Goal: Task Accomplishment & Management: Use online tool/utility

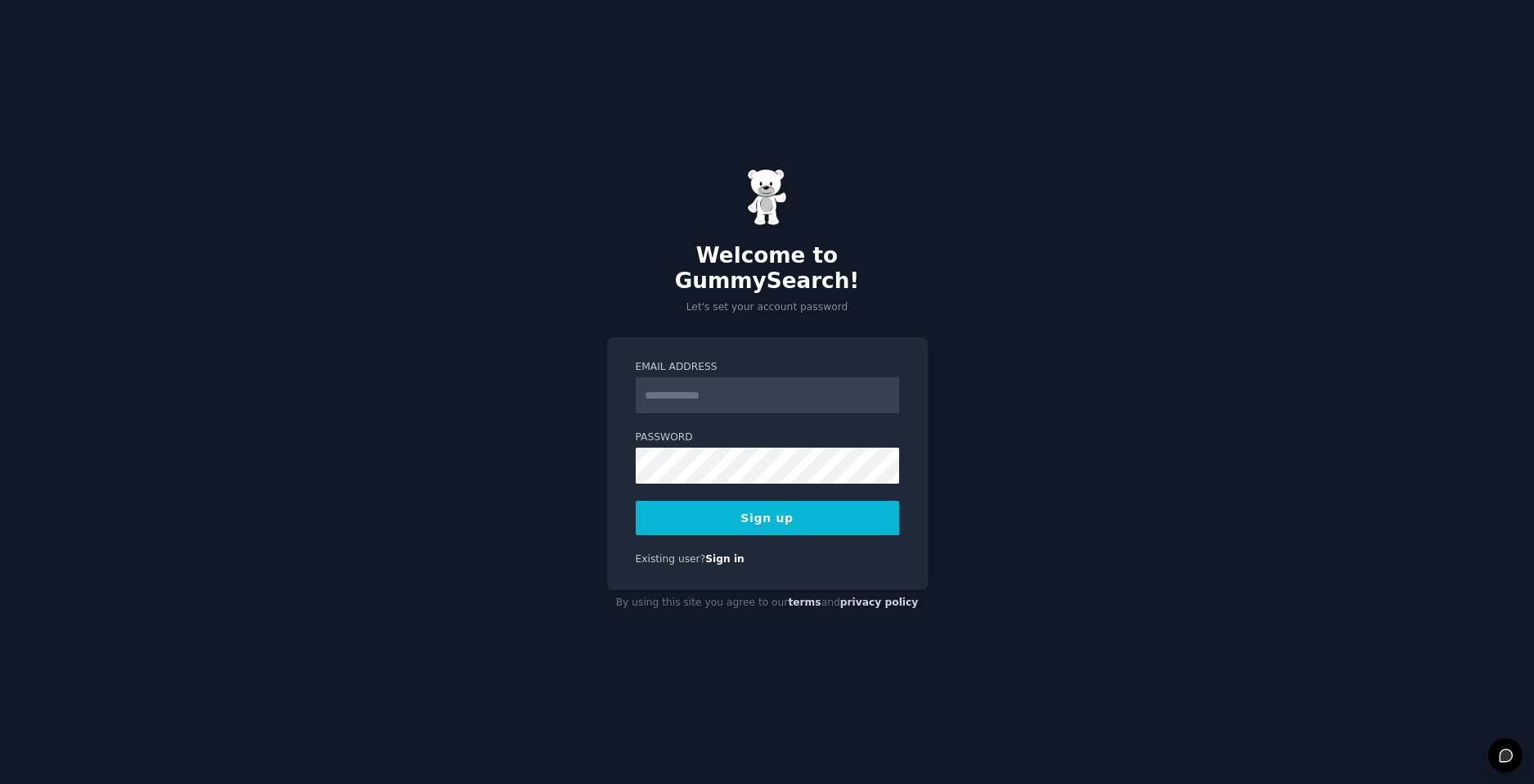
click at [753, 377] on input "Email Address" at bounding box center [767, 394] width 263 height 36
type input "**********"
click at [636, 501] on button "Sign up" at bounding box center [767, 518] width 263 height 34
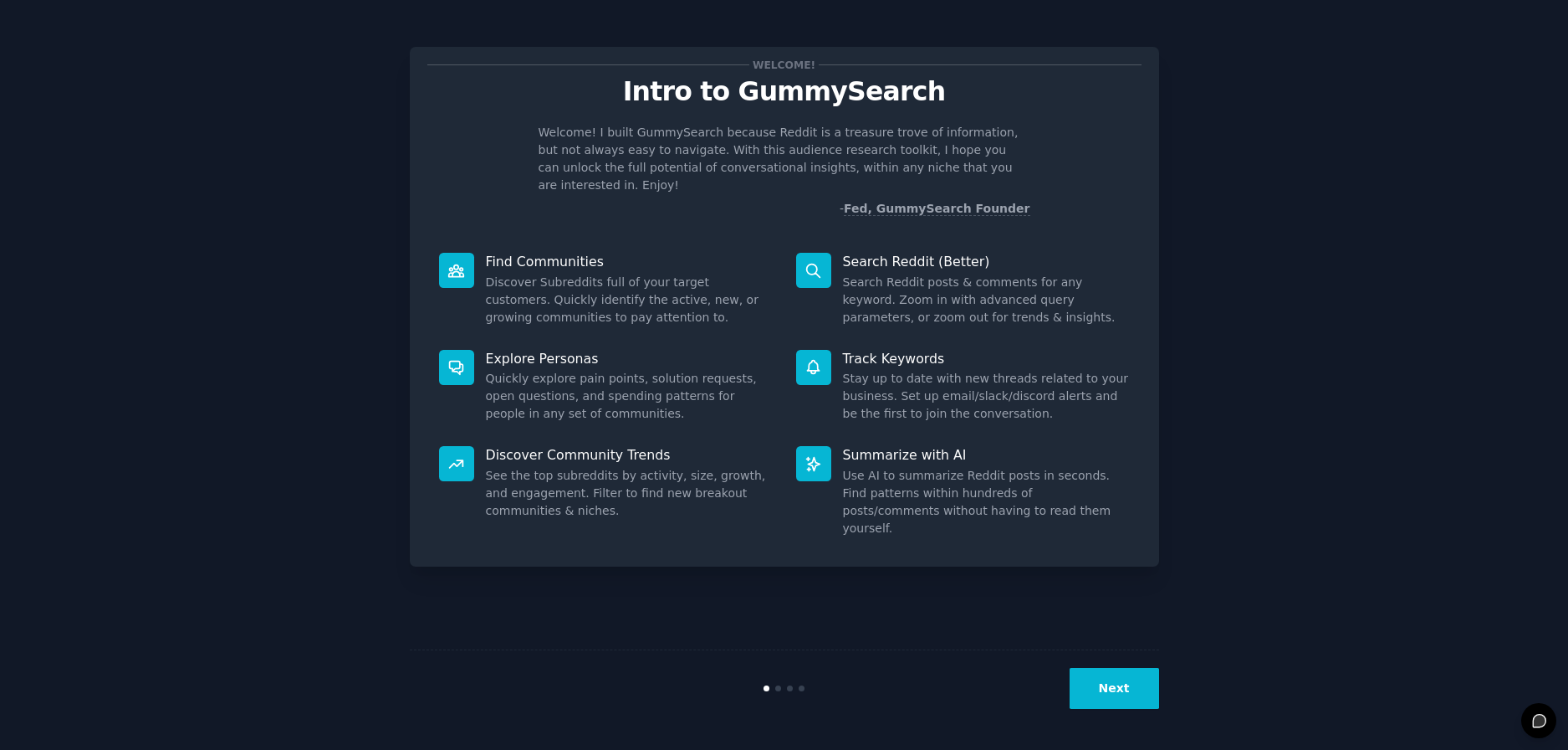
click at [1106, 674] on button "Next" at bounding box center [1114, 689] width 89 height 41
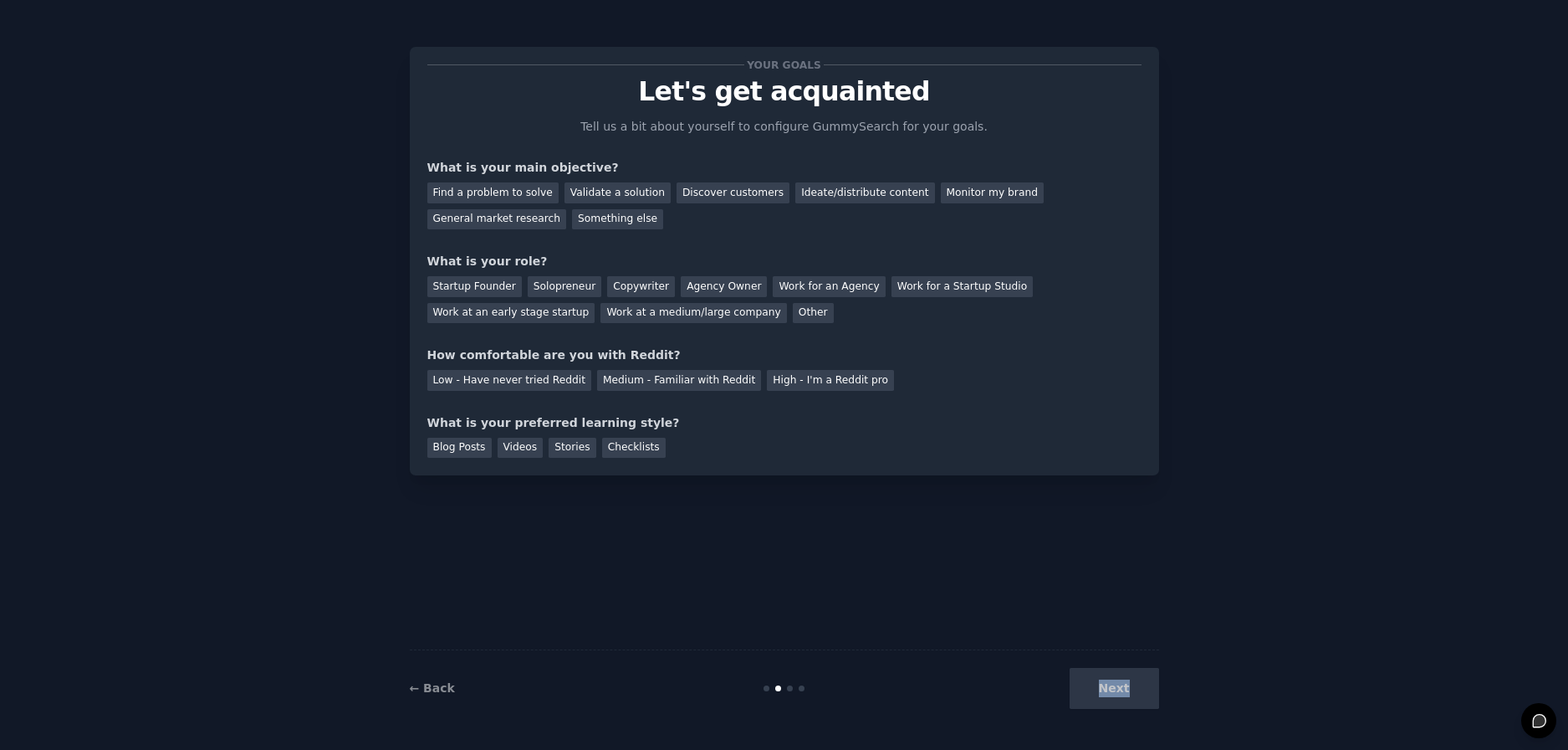
click at [1106, 673] on div "Next" at bounding box center [1034, 689] width 251 height 41
click at [597, 191] on div "Validate a solution" at bounding box center [617, 193] width 106 height 21
click at [500, 198] on div "Find a problem to solve" at bounding box center [493, 193] width 131 height 21
click at [1115, 668] on div "Next" at bounding box center [1034, 689] width 251 height 41
click at [498, 287] on div "Startup Founder" at bounding box center [475, 286] width 94 height 21
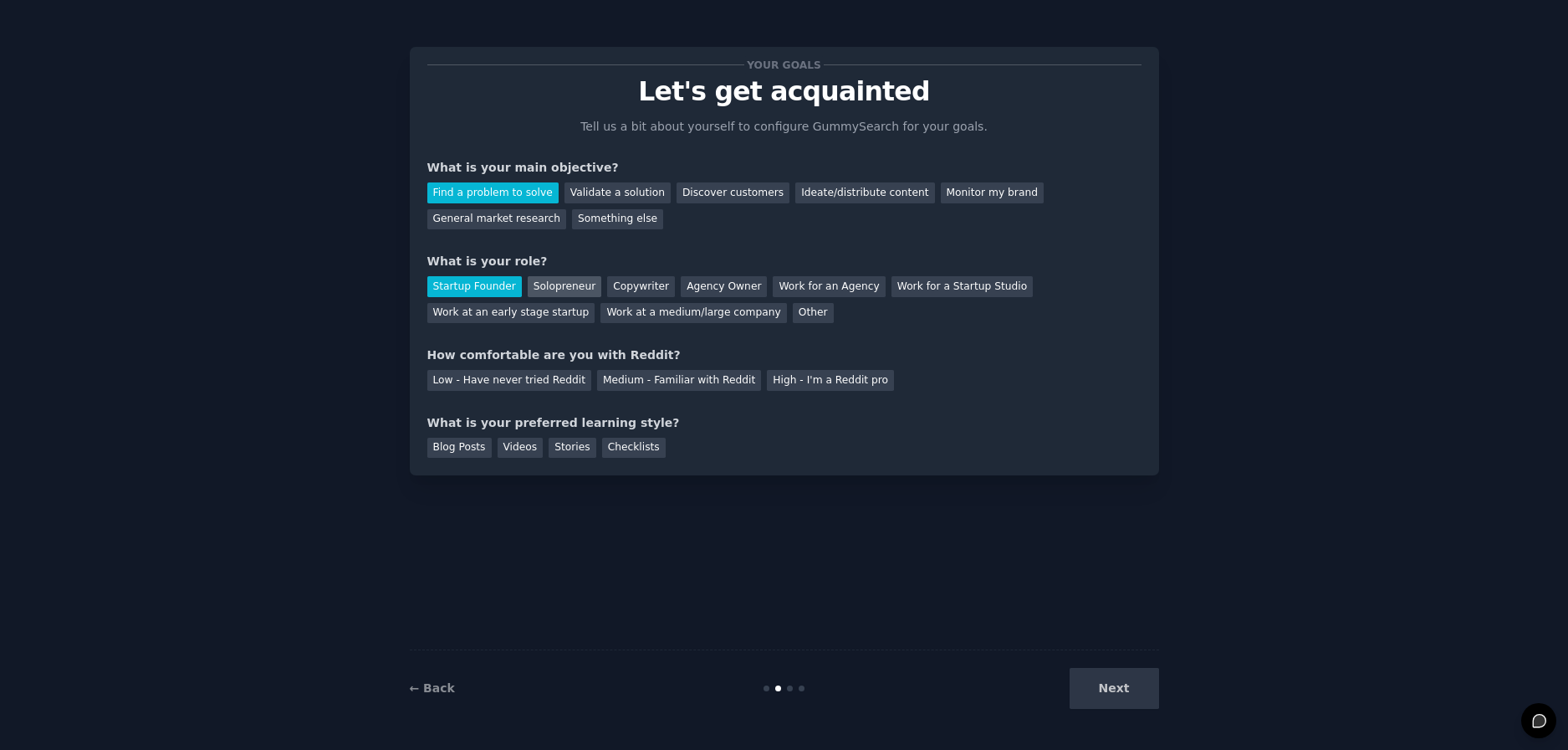
click at [538, 293] on div "Solopreneur" at bounding box center [564, 286] width 73 height 21
click at [561, 386] on div "Low - Have never tried Reddit" at bounding box center [509, 381] width 164 height 21
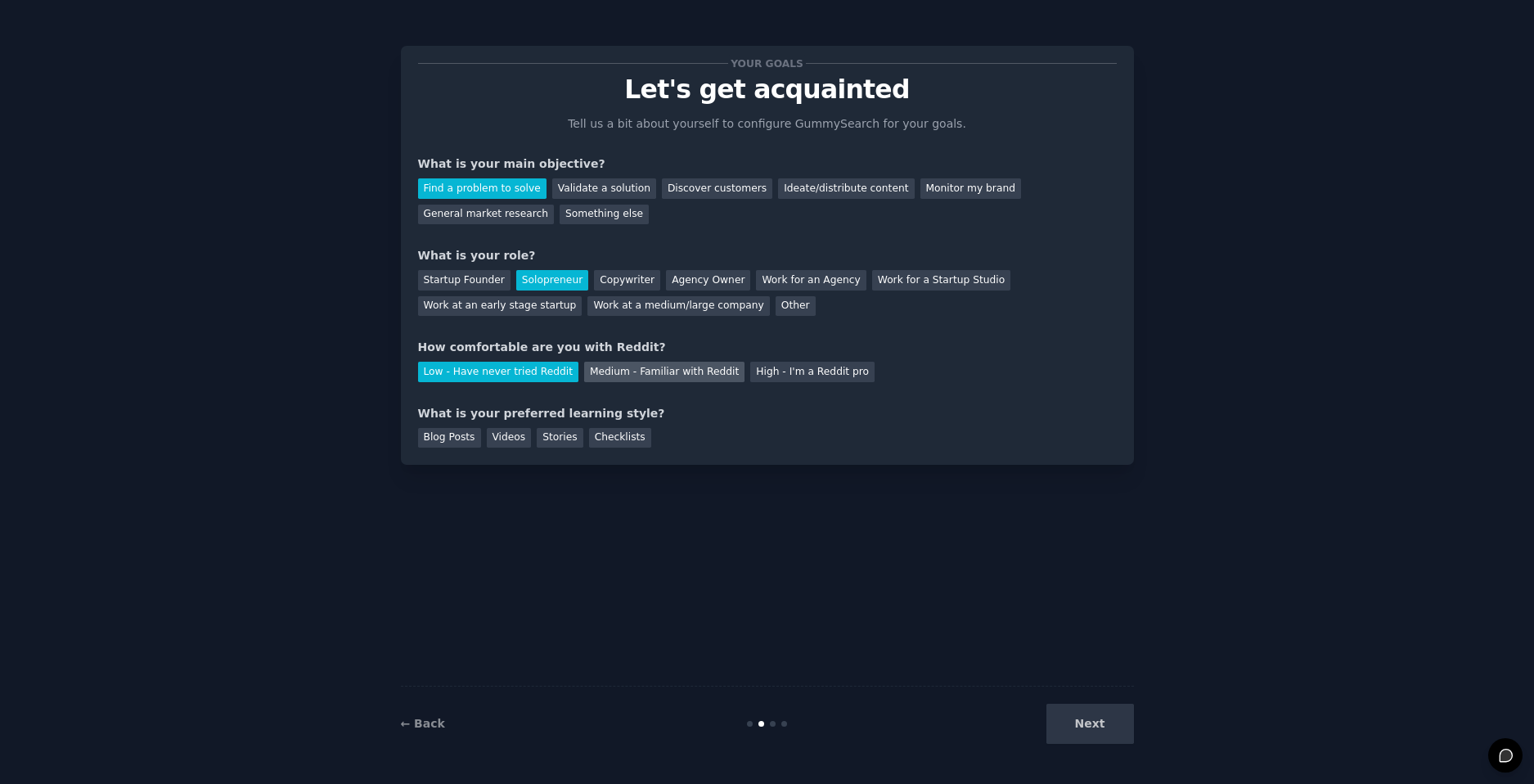
click at [622, 371] on div "Medium - Familiar with Reddit" at bounding box center [664, 372] width 160 height 20
click at [486, 371] on div "Low - Have never tried Reddit" at bounding box center [498, 372] width 160 height 20
click at [546, 434] on div "Stories" at bounding box center [560, 438] width 46 height 20
click at [501, 444] on div "Videos" at bounding box center [509, 438] width 45 height 20
click at [1083, 720] on button "Next" at bounding box center [1090, 724] width 88 height 41
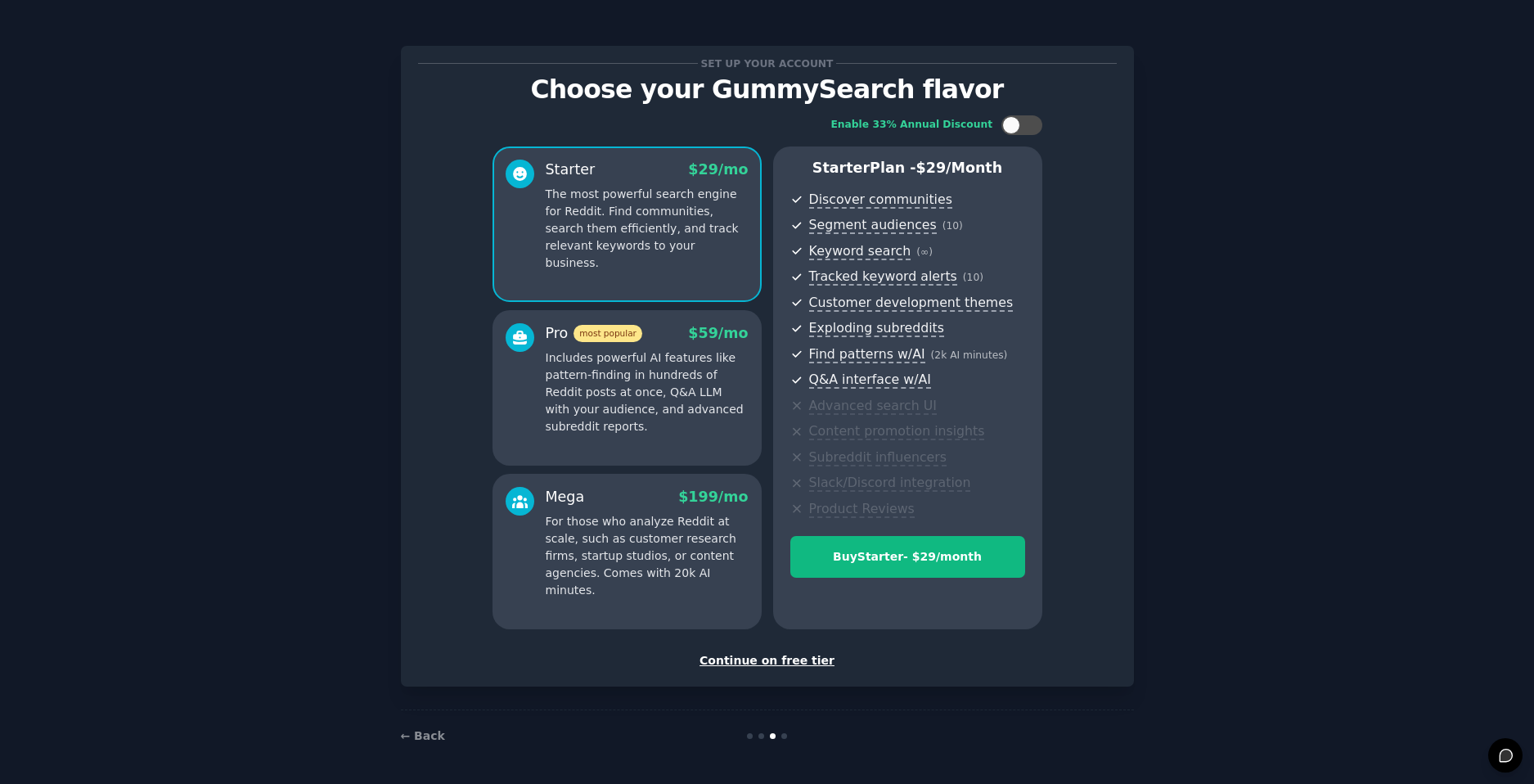
click at [789, 661] on div "Continue on free tier" at bounding box center [767, 661] width 698 height 18
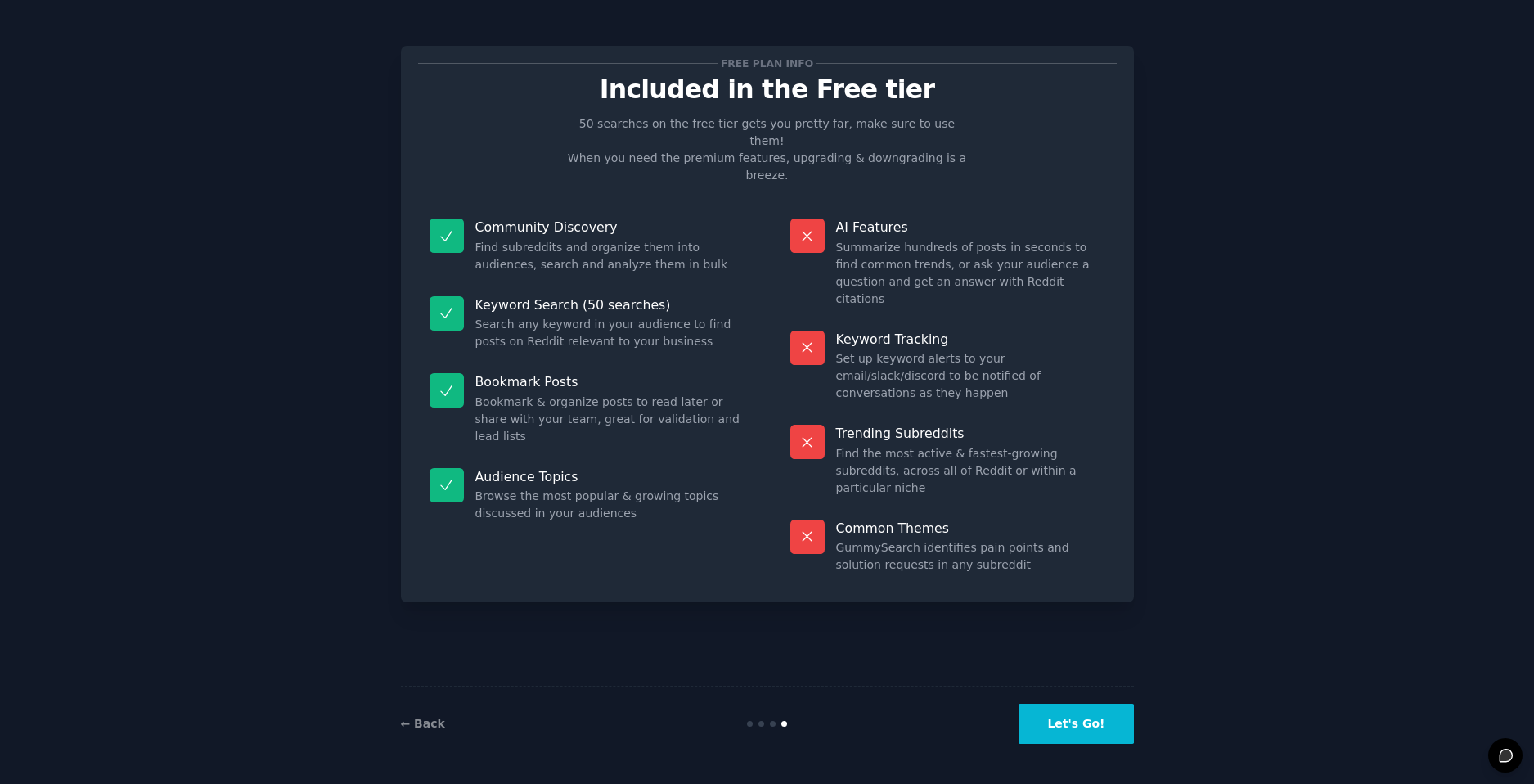
click at [1082, 732] on button "Let's Go!" at bounding box center [1076, 724] width 114 height 41
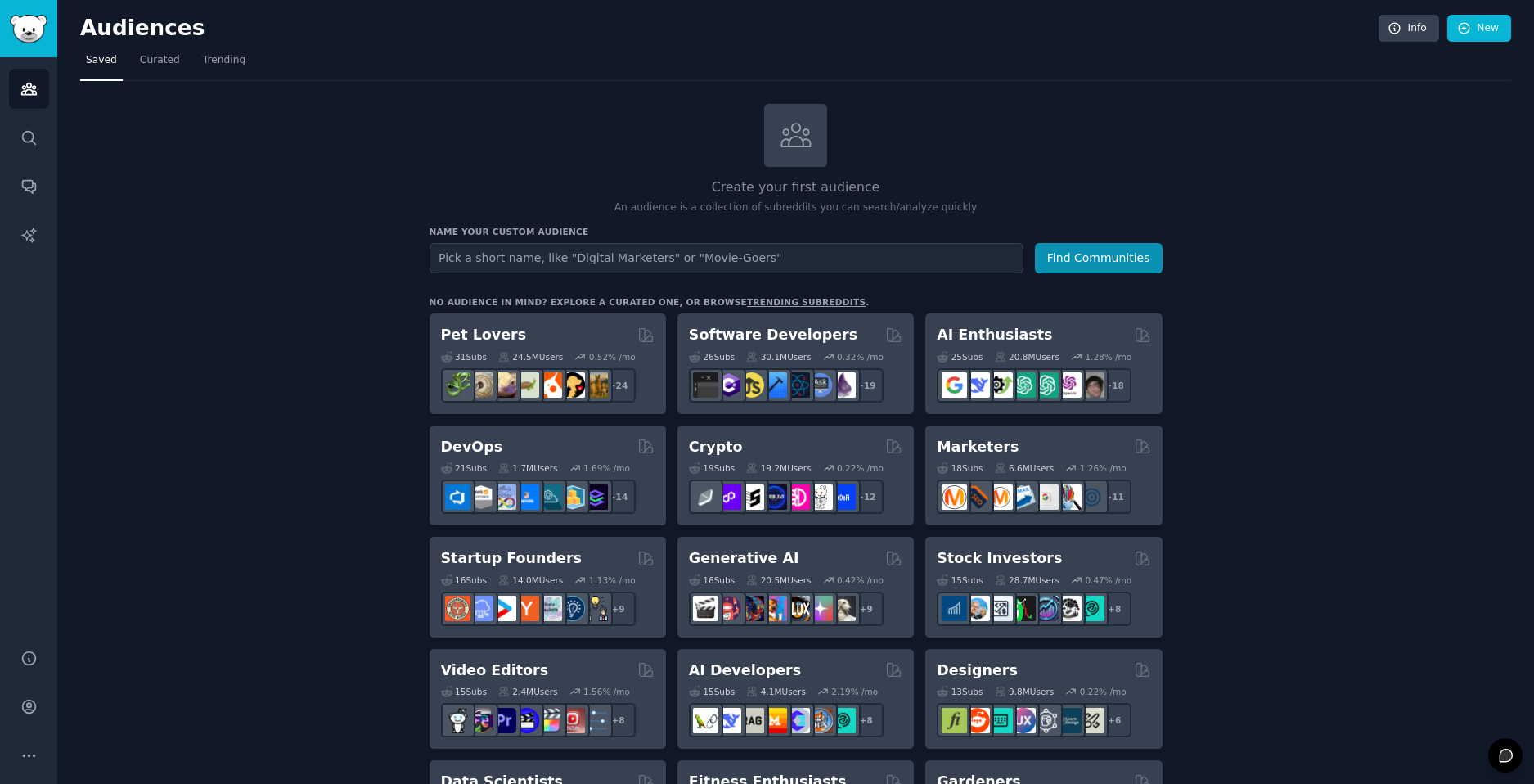
click at [581, 260] on input "text" at bounding box center [726, 258] width 594 height 30
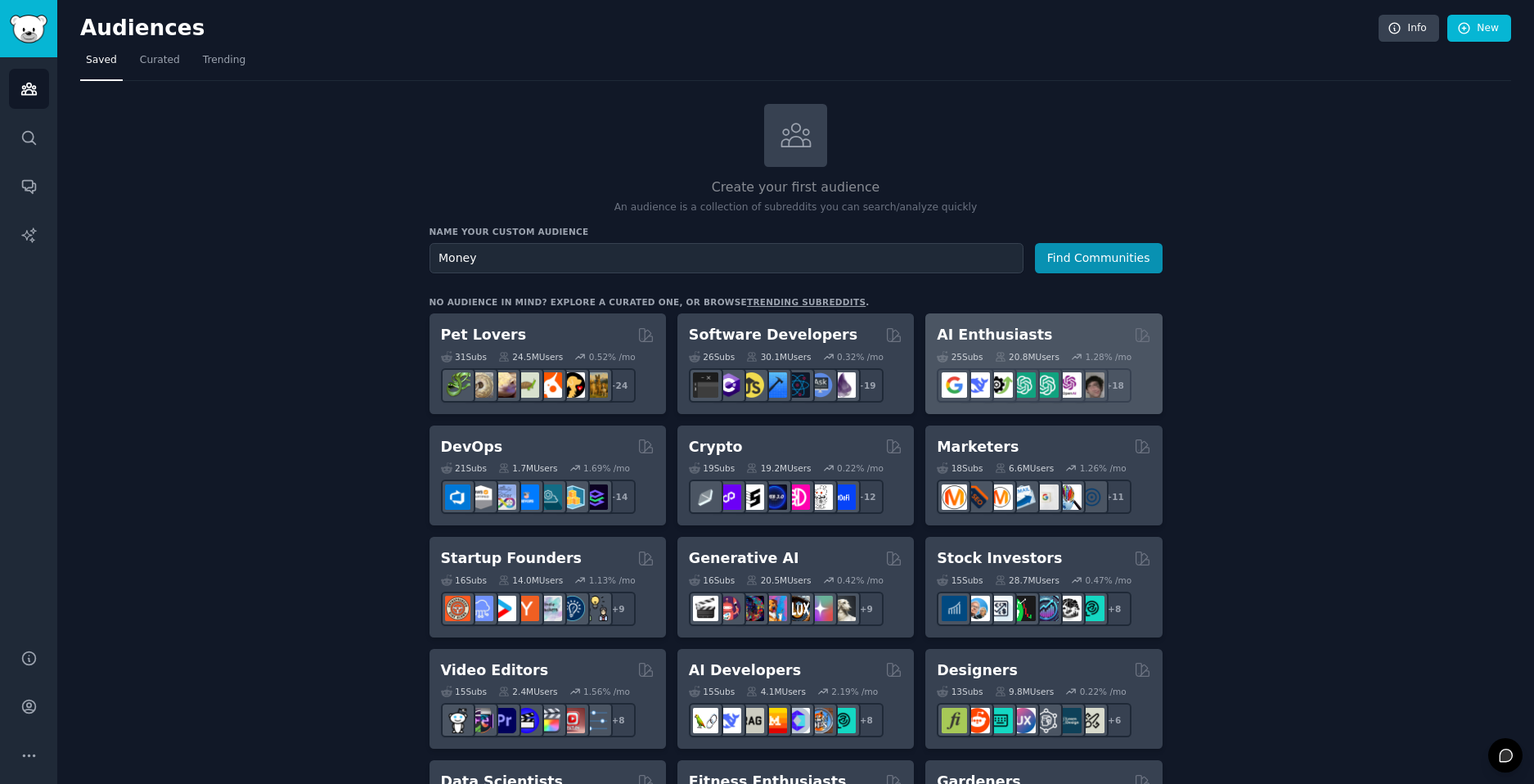
type input "Money"
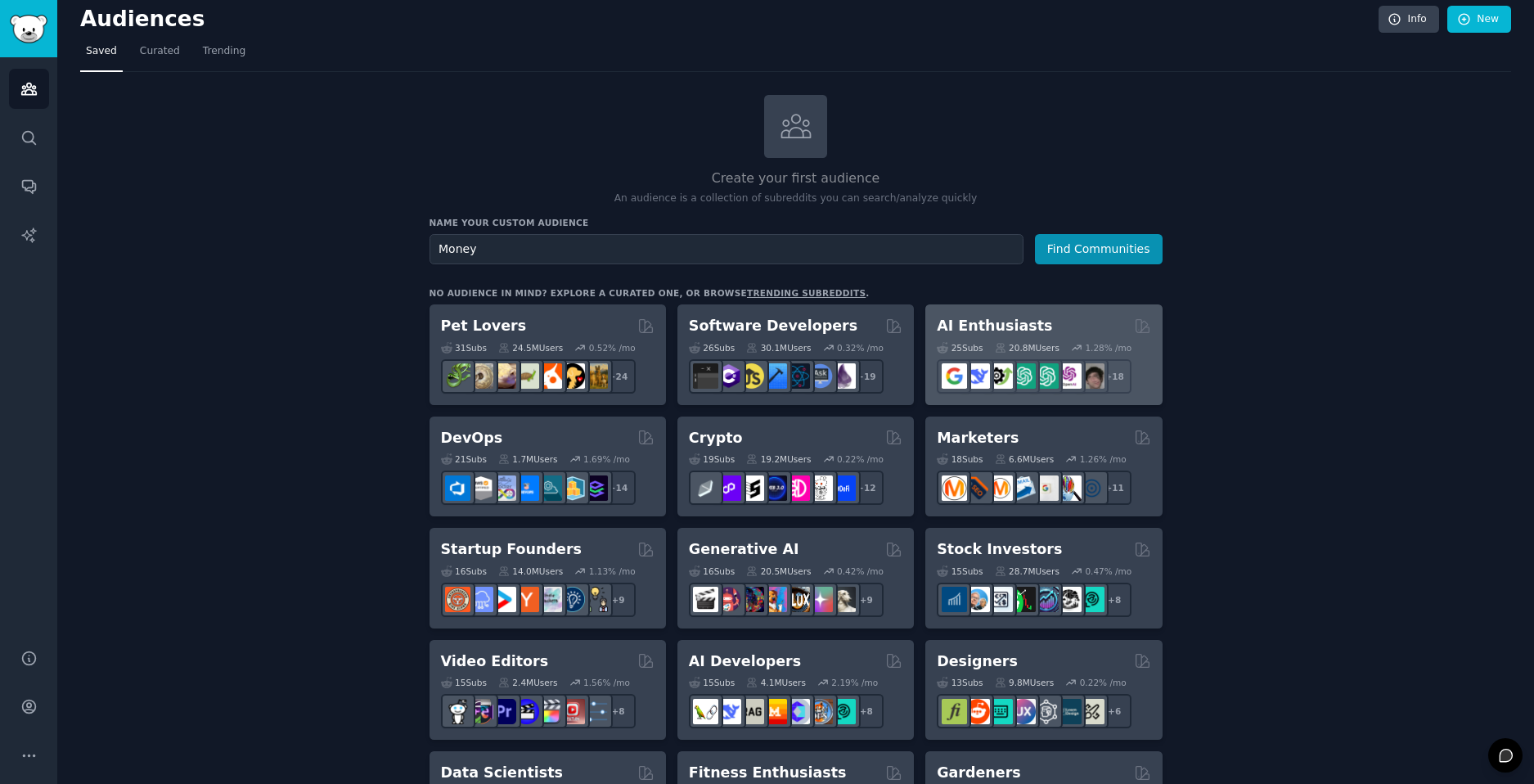
scroll to position [17, 0]
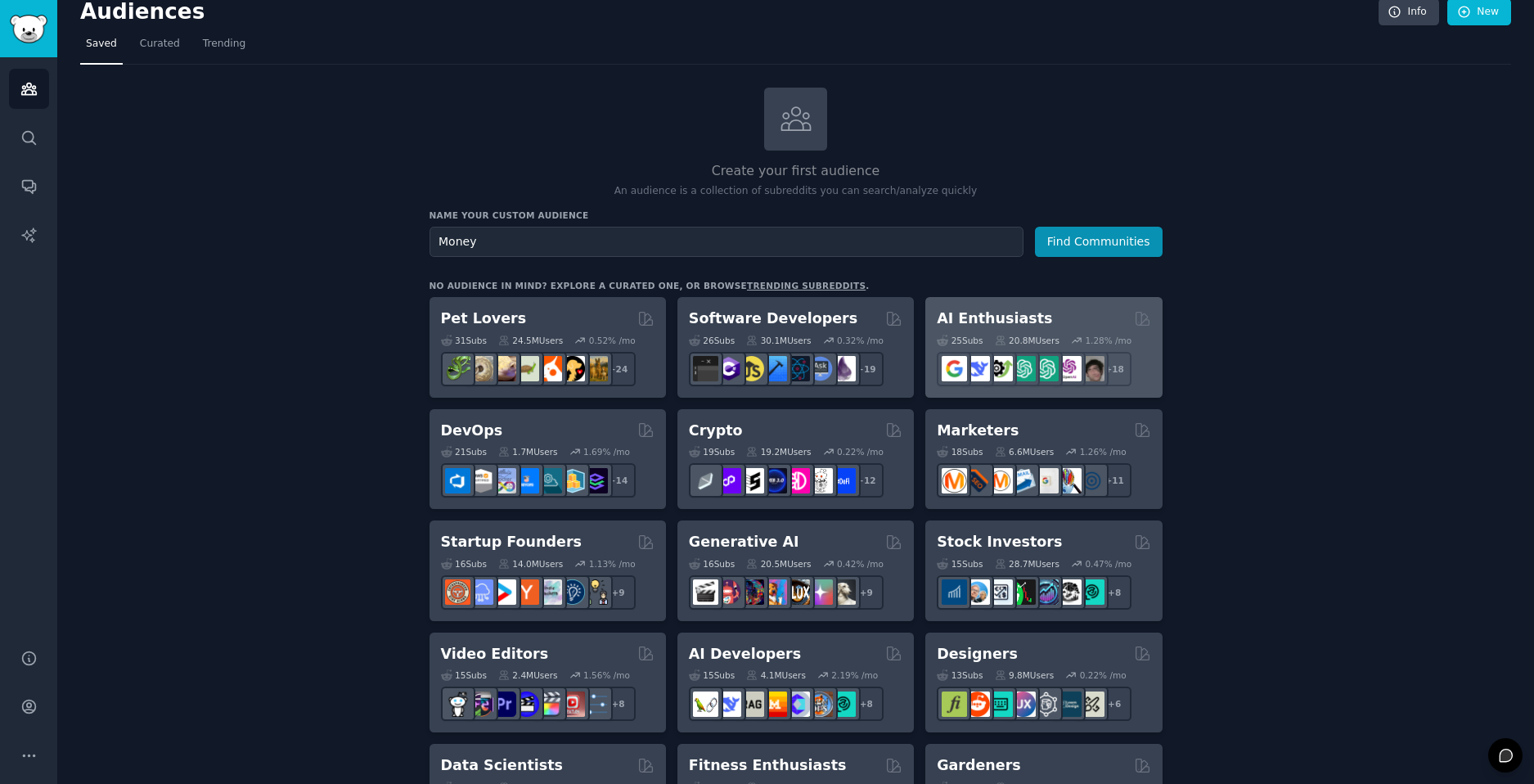
click at [1045, 334] on div "20.8M Users" at bounding box center [1027, 340] width 64 height 11
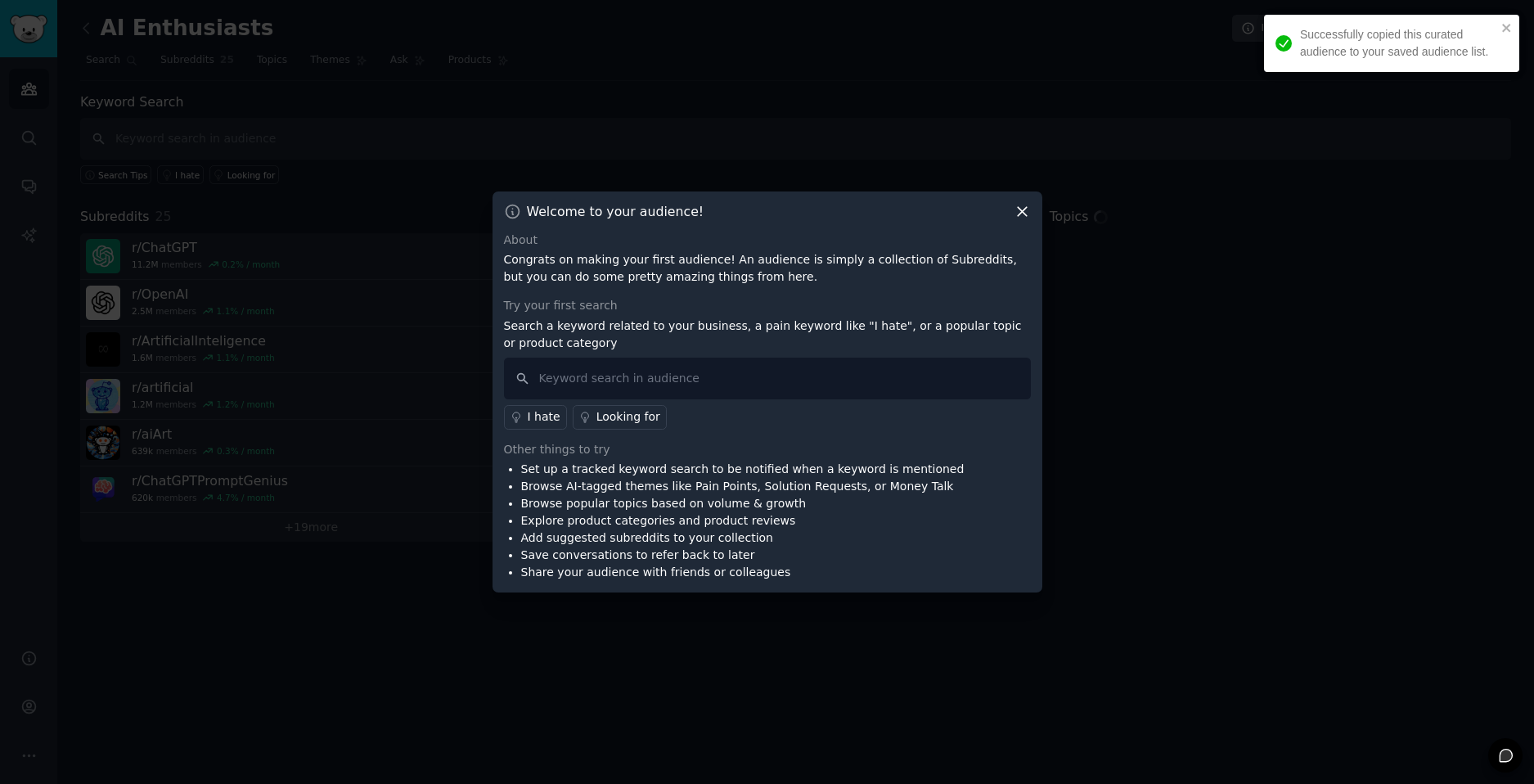
click at [1020, 219] on icon at bounding box center [1022, 211] width 18 height 18
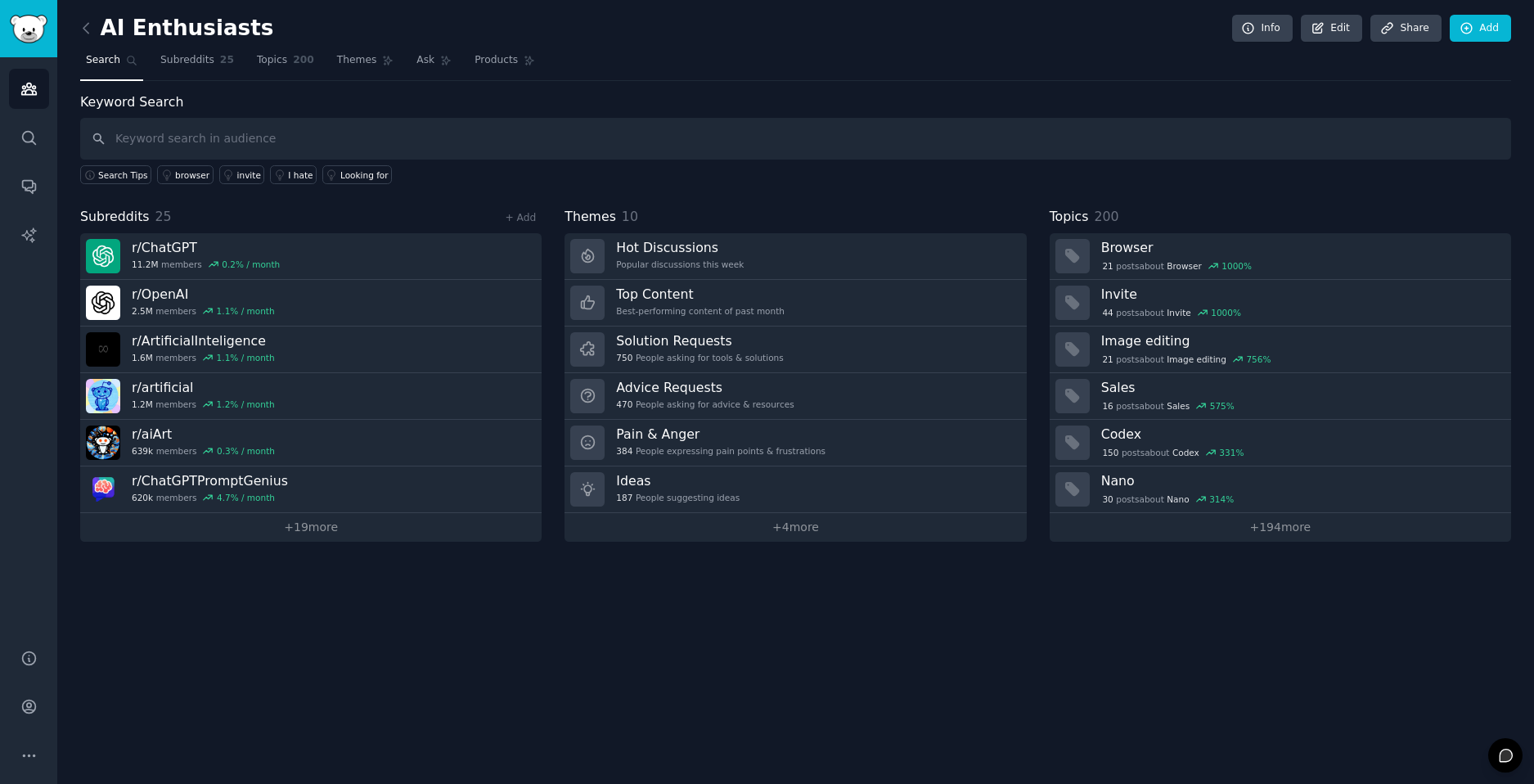
click at [99, 30] on link at bounding box center [90, 29] width 20 height 26
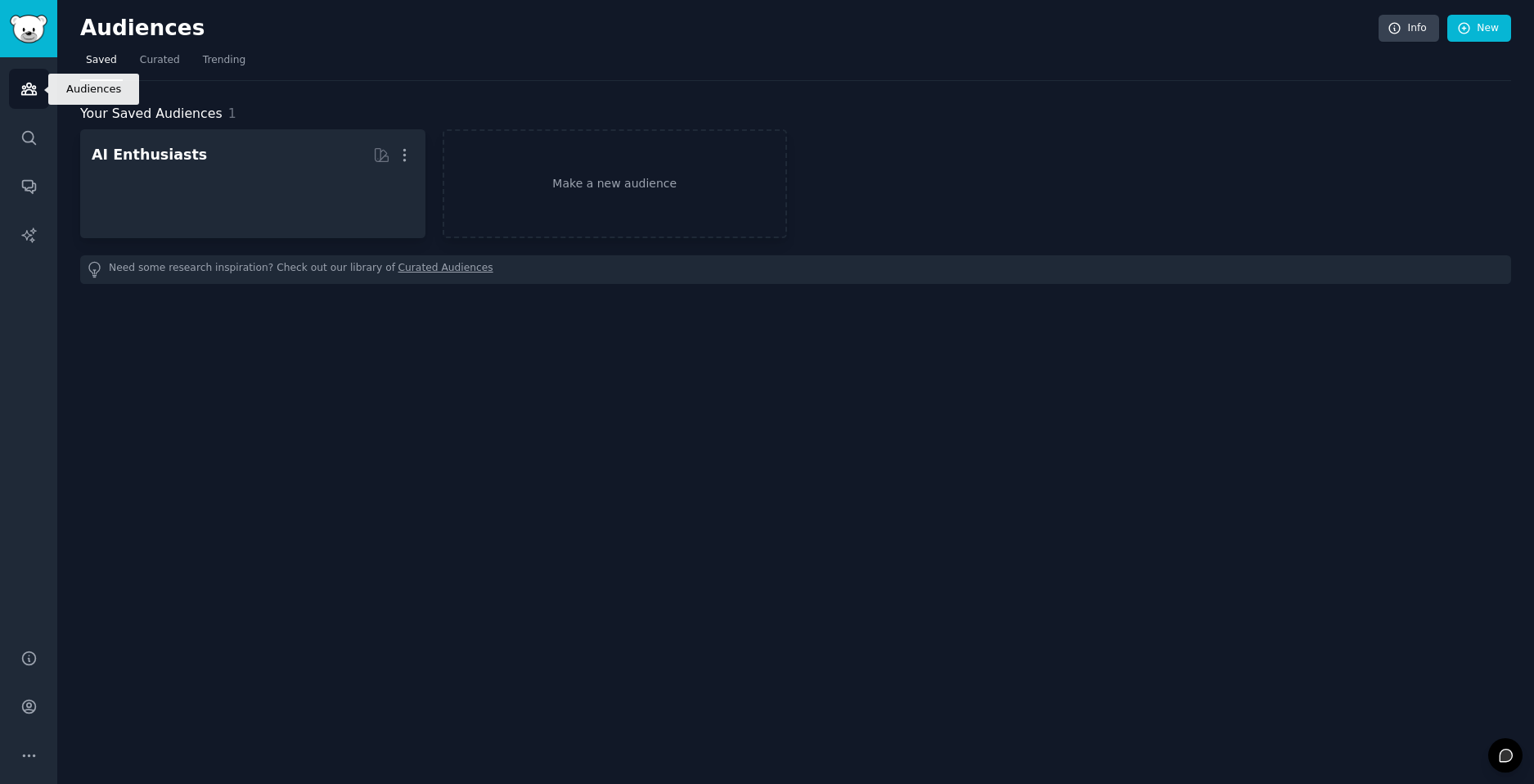
click at [45, 76] on link "Audiences" at bounding box center [29, 89] width 41 height 41
click at [388, 427] on div "Audiences Info New Saved Curated Trending Your Saved Audiences 1 AI Enthusiasts…" at bounding box center [795, 392] width 1477 height 784
click at [29, 22] on img "Sidebar" at bounding box center [29, 29] width 38 height 29
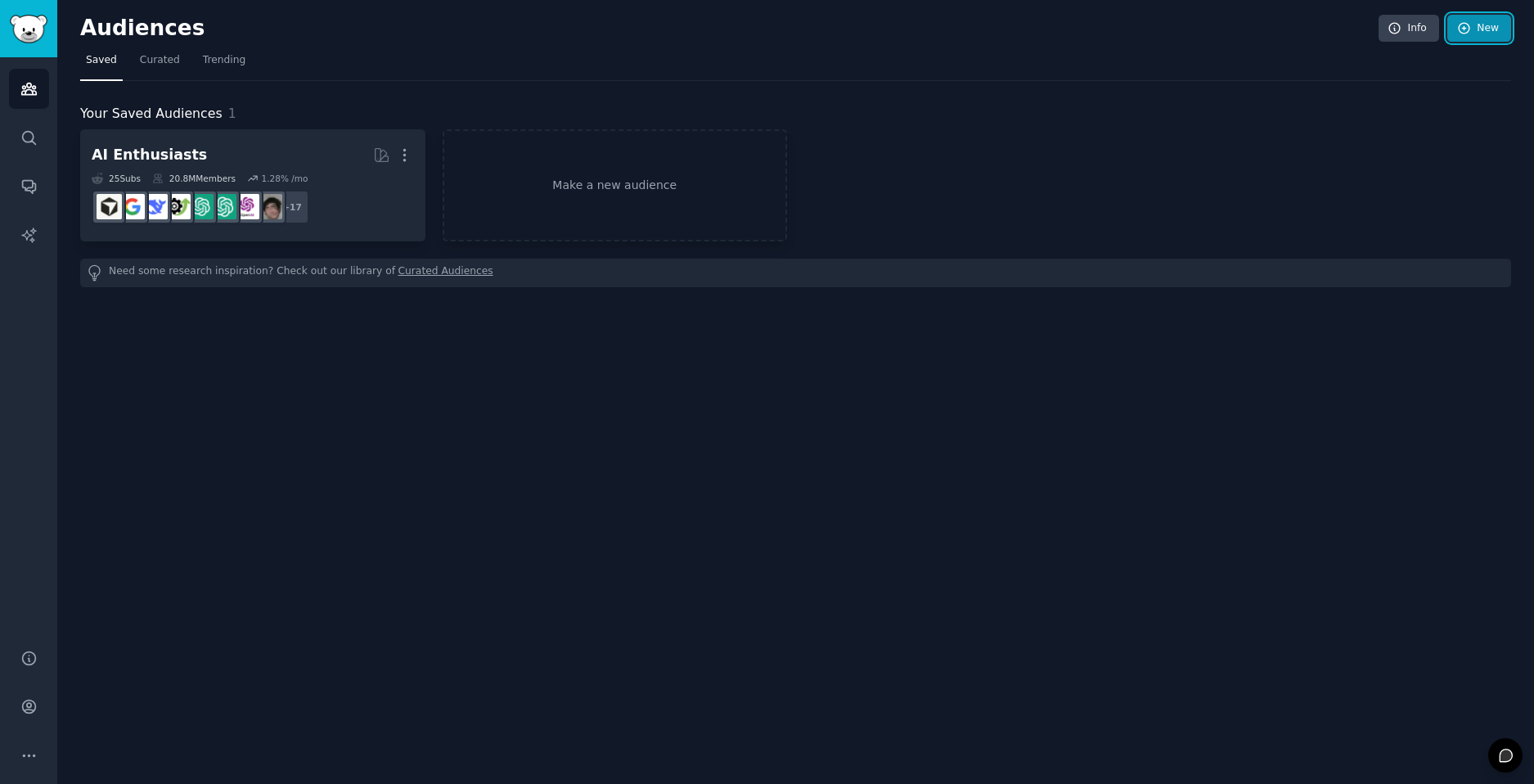
click at [1464, 29] on icon at bounding box center [1465, 29] width 15 height 15
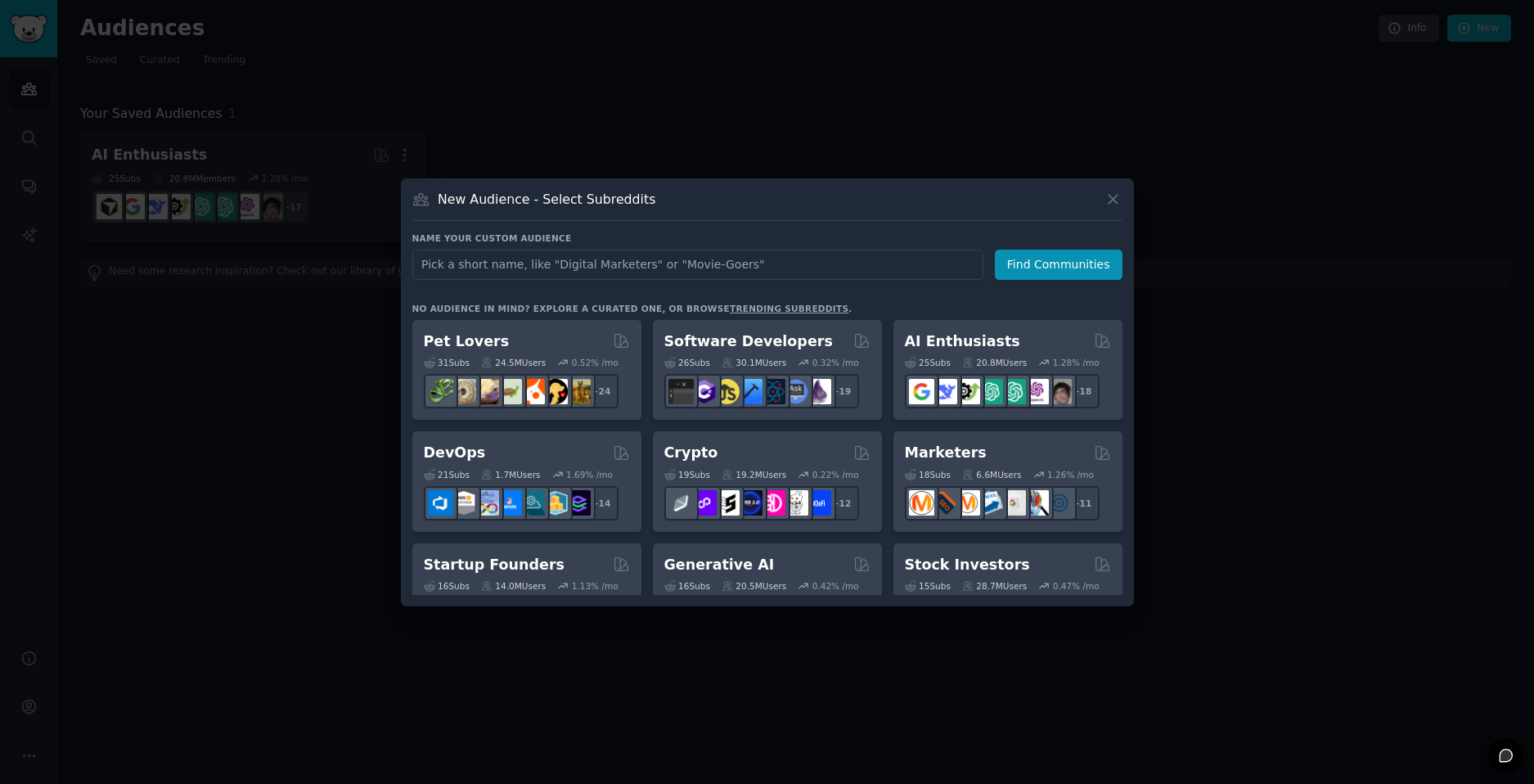
click at [618, 264] on input "text" at bounding box center [698, 264] width 571 height 30
type input "Money Online"
click at [1062, 267] on button "Find Communities" at bounding box center [1059, 264] width 128 height 30
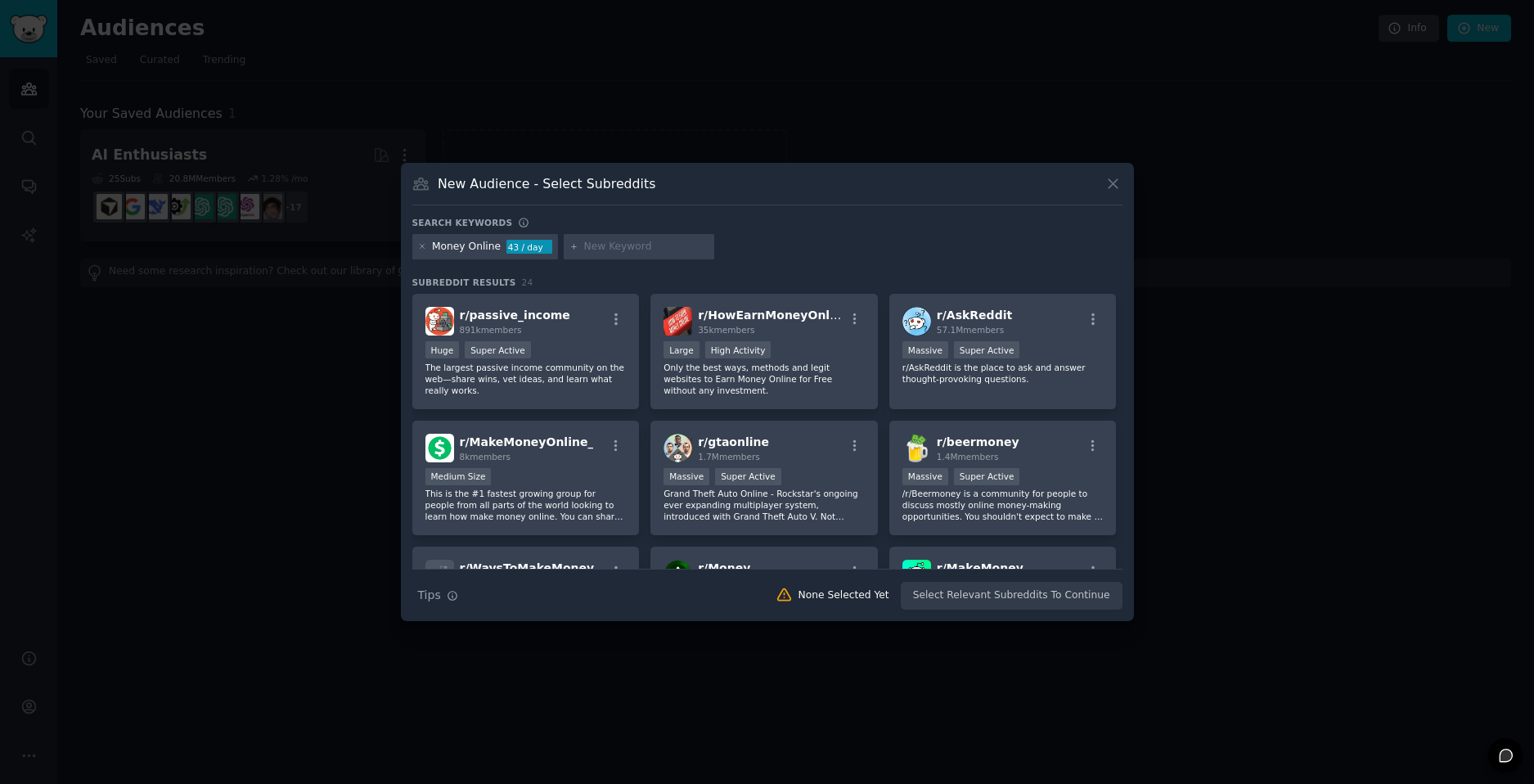
click at [683, 174] on div "New Audience - Select Subreddits" at bounding box center [767, 190] width 710 height 31
click at [493, 254] on div "Money Online 43 / day" at bounding box center [486, 247] width 146 height 26
click at [482, 253] on div "Money Online" at bounding box center [466, 247] width 69 height 15
click at [427, 244] on div "Money Online 43 / day" at bounding box center [486, 247] width 146 height 26
click at [424, 245] on icon at bounding box center [423, 247] width 9 height 9
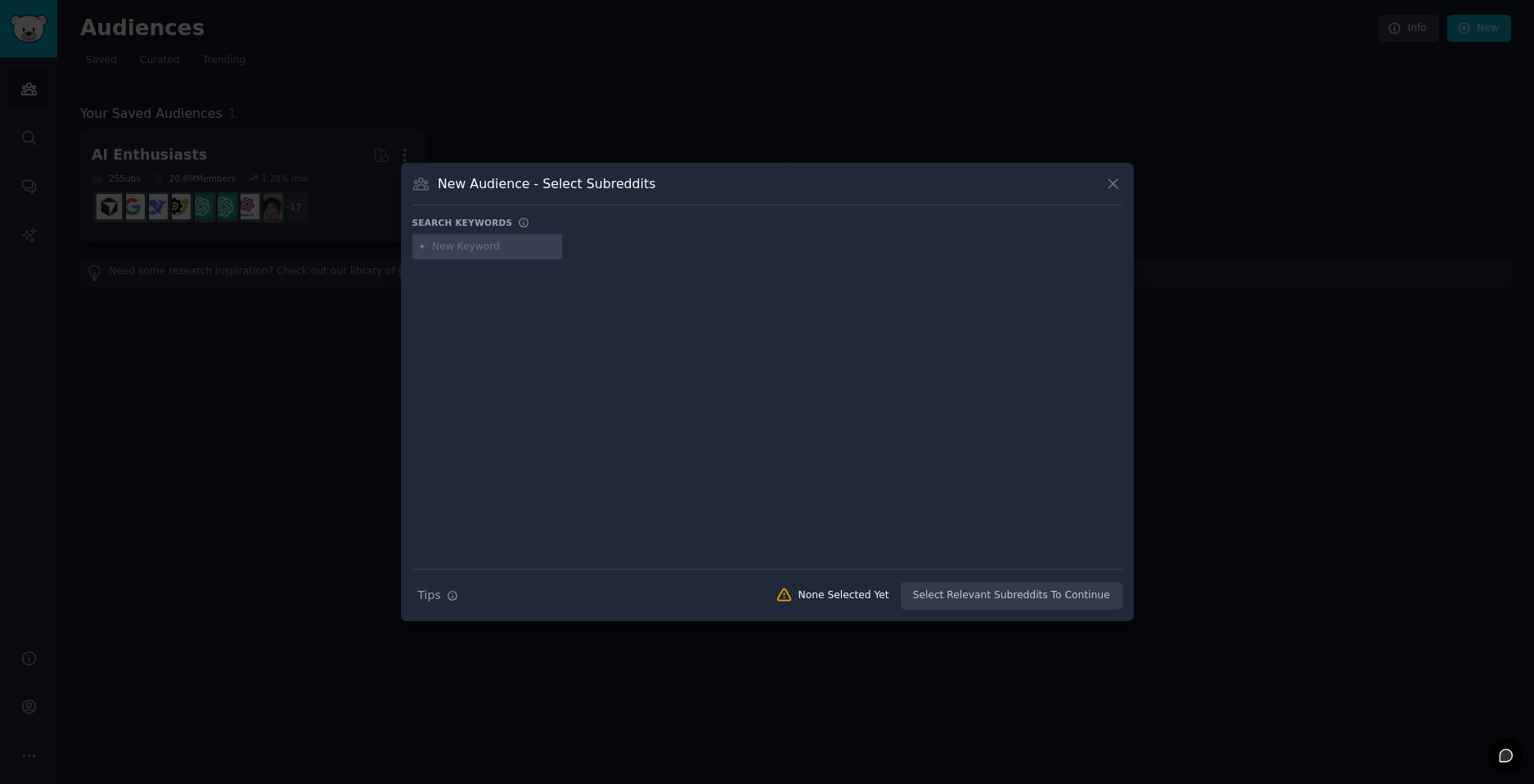
click at [503, 242] on input "text" at bounding box center [494, 247] width 124 height 15
type input "Money Online With AI"
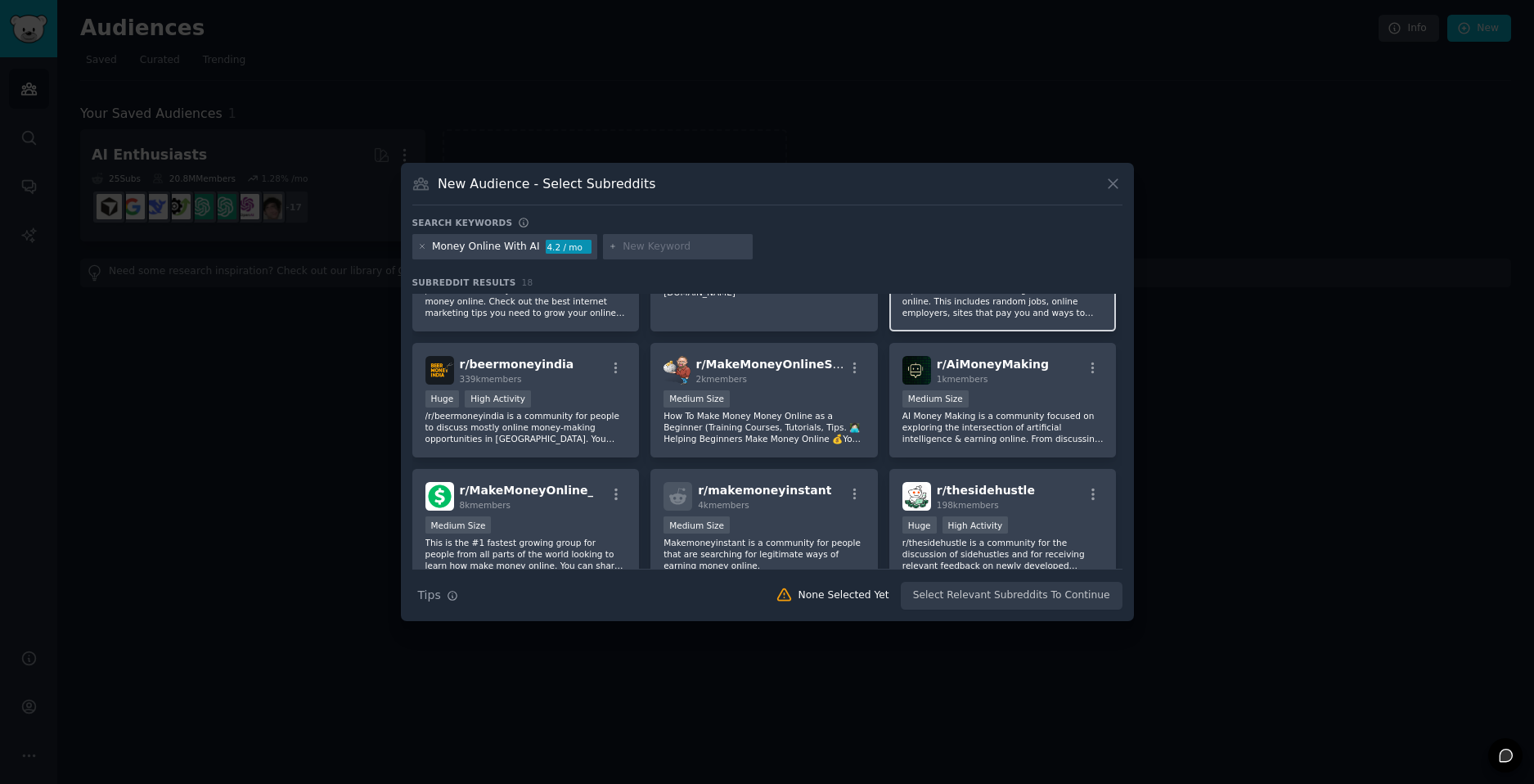
scroll to position [82, 0]
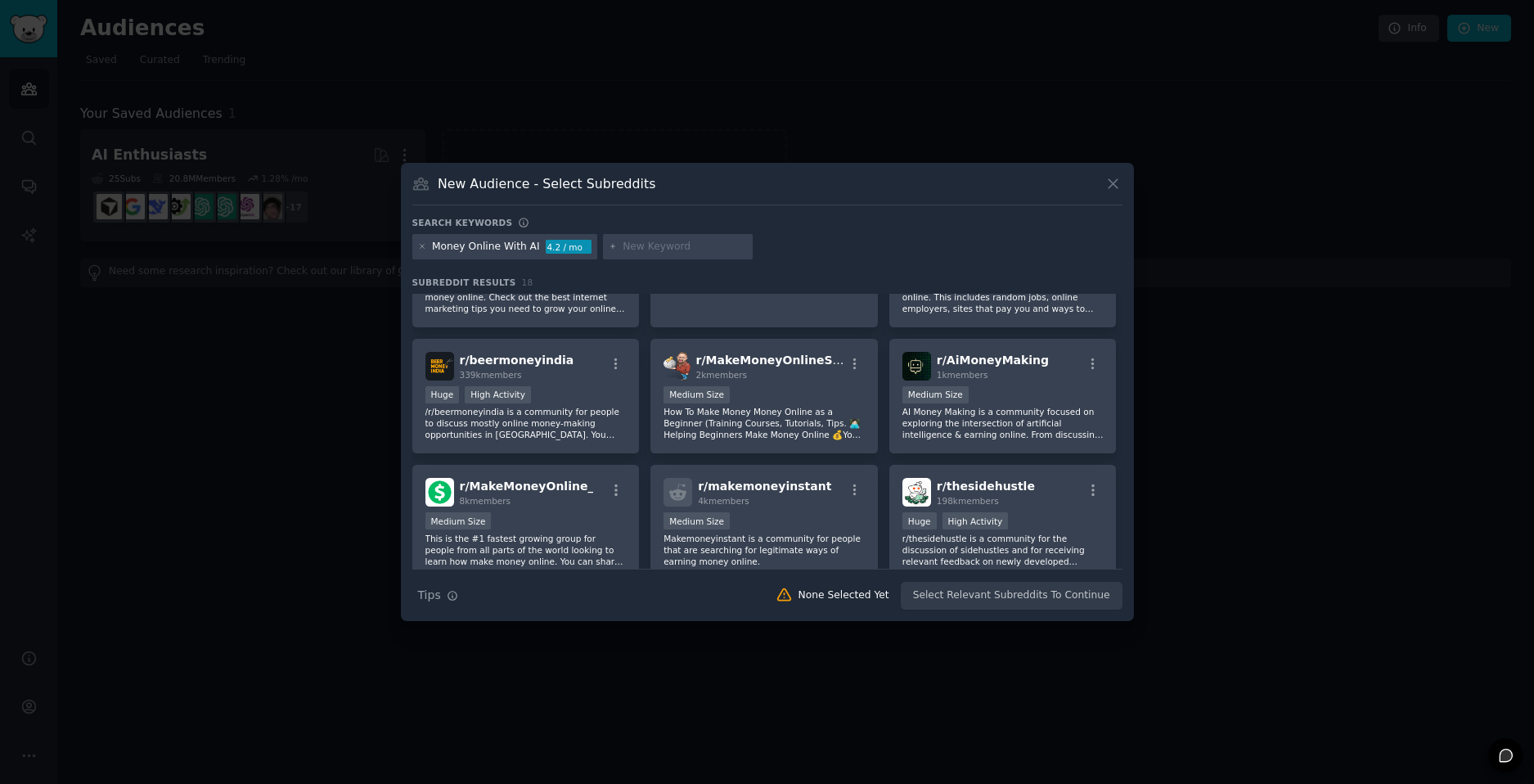
click at [1217, 359] on div at bounding box center [767, 392] width 1534 height 784
